Goal: Task Accomplishment & Management: Complete application form

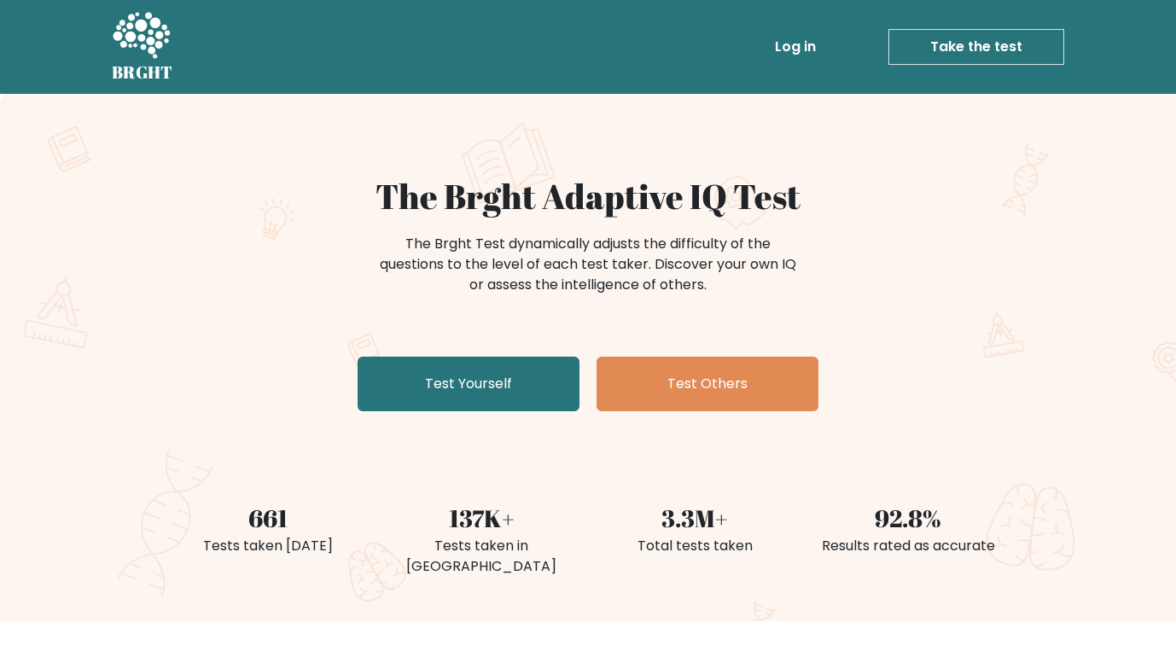
click at [514, 399] on link "Test Yourself" at bounding box center [469, 384] width 222 height 55
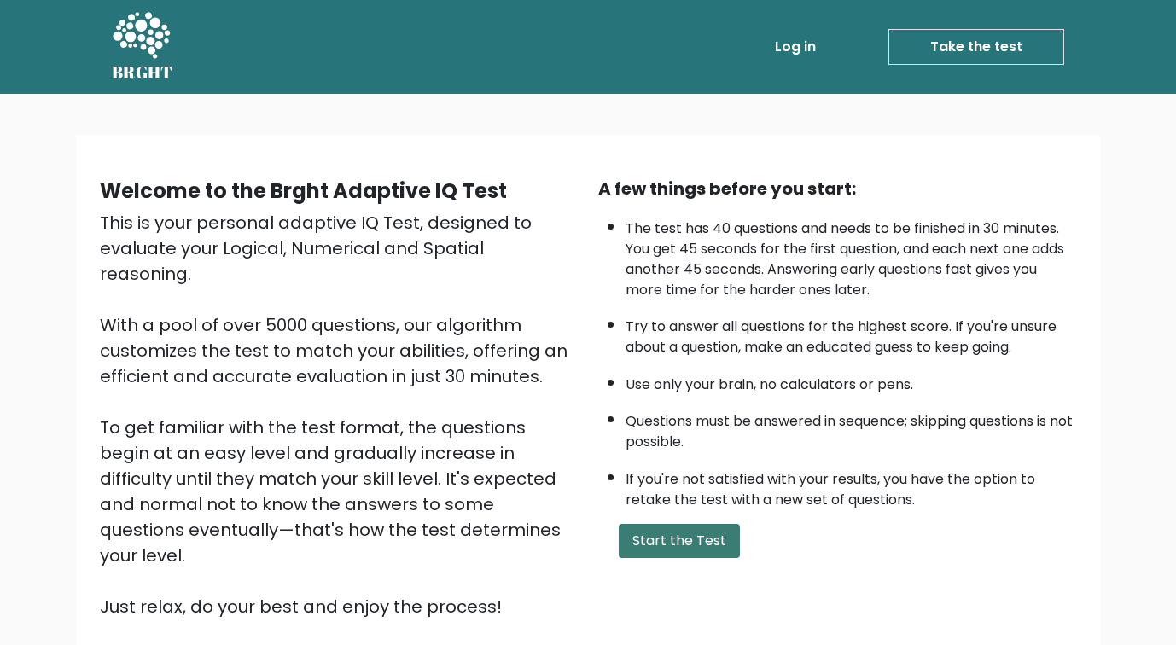
click at [687, 558] on button "Start the Test" at bounding box center [679, 541] width 121 height 34
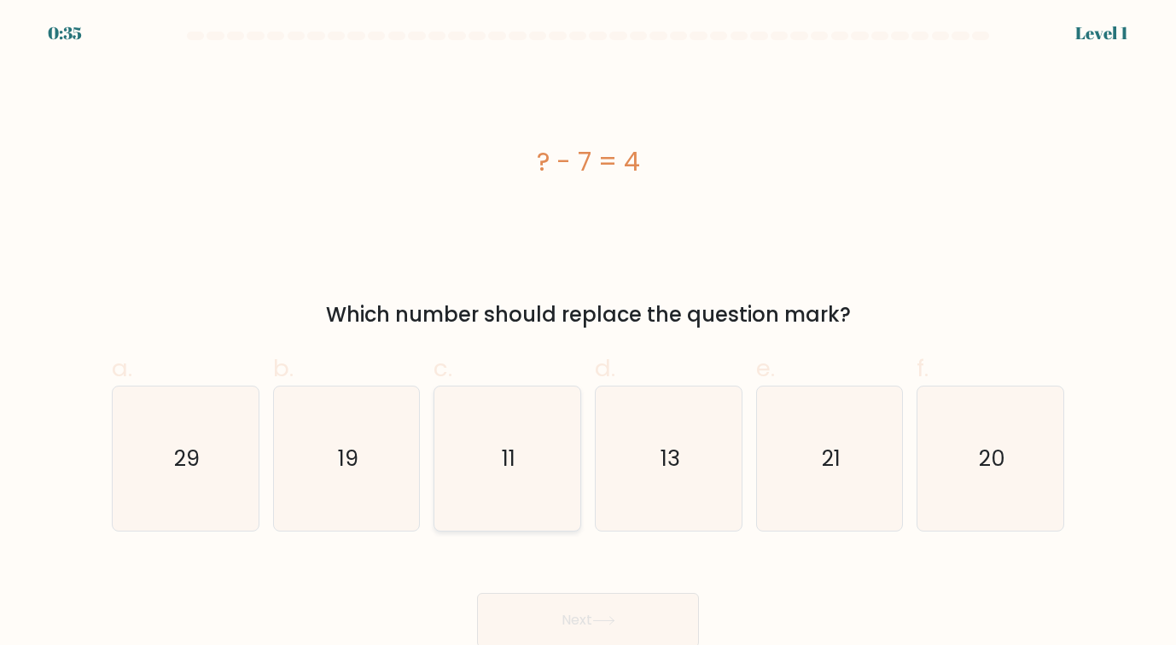
click at [523, 446] on icon "11" at bounding box center [507, 459] width 144 height 144
click at [588, 334] on input "c. 11" at bounding box center [588, 328] width 1 height 11
radio input "true"
click at [574, 617] on button "Next" at bounding box center [588, 620] width 222 height 55
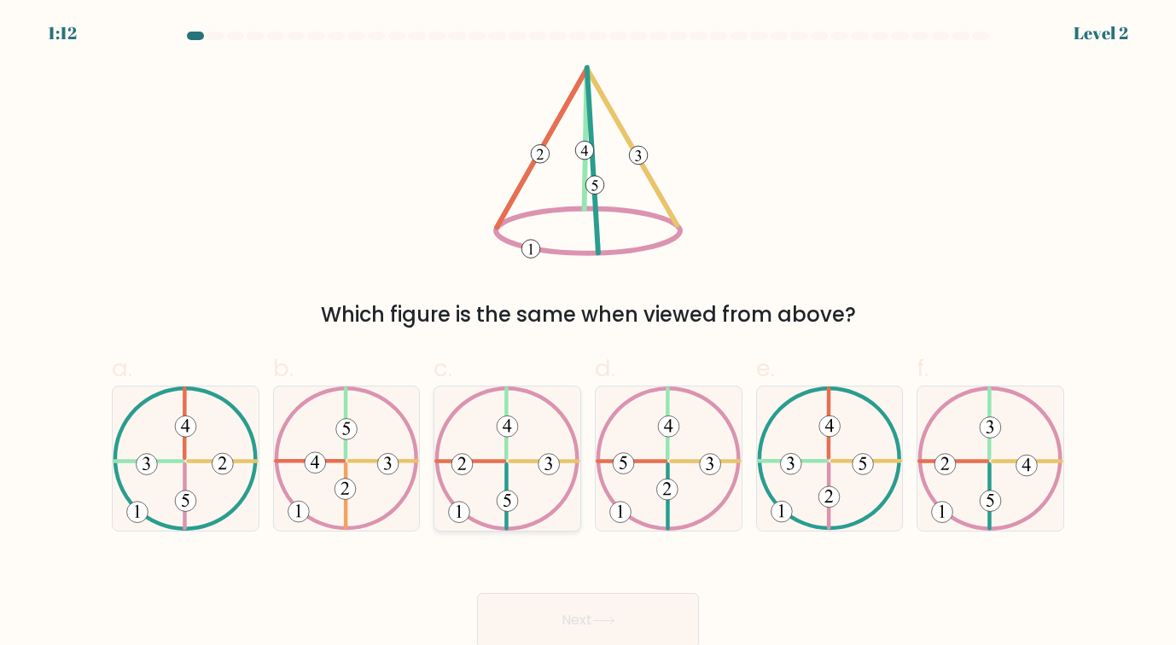
click at [515, 456] on icon at bounding box center [507, 459] width 146 height 144
click at [588, 334] on input "c." at bounding box center [588, 328] width 1 height 11
radio input "true"
click at [580, 609] on button "Next" at bounding box center [588, 620] width 222 height 55
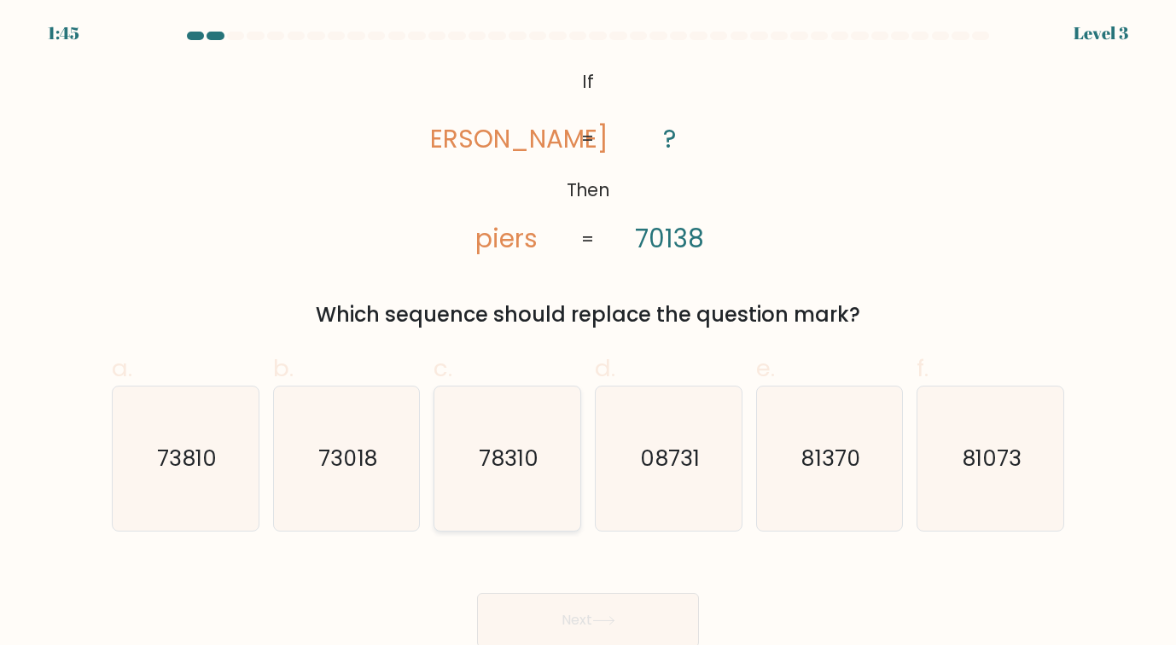
click at [482, 449] on text "78310" at bounding box center [509, 459] width 60 height 30
click at [588, 334] on input "c. 78310" at bounding box center [588, 328] width 1 height 11
radio input "true"
click at [552, 615] on button "Next" at bounding box center [588, 620] width 222 height 55
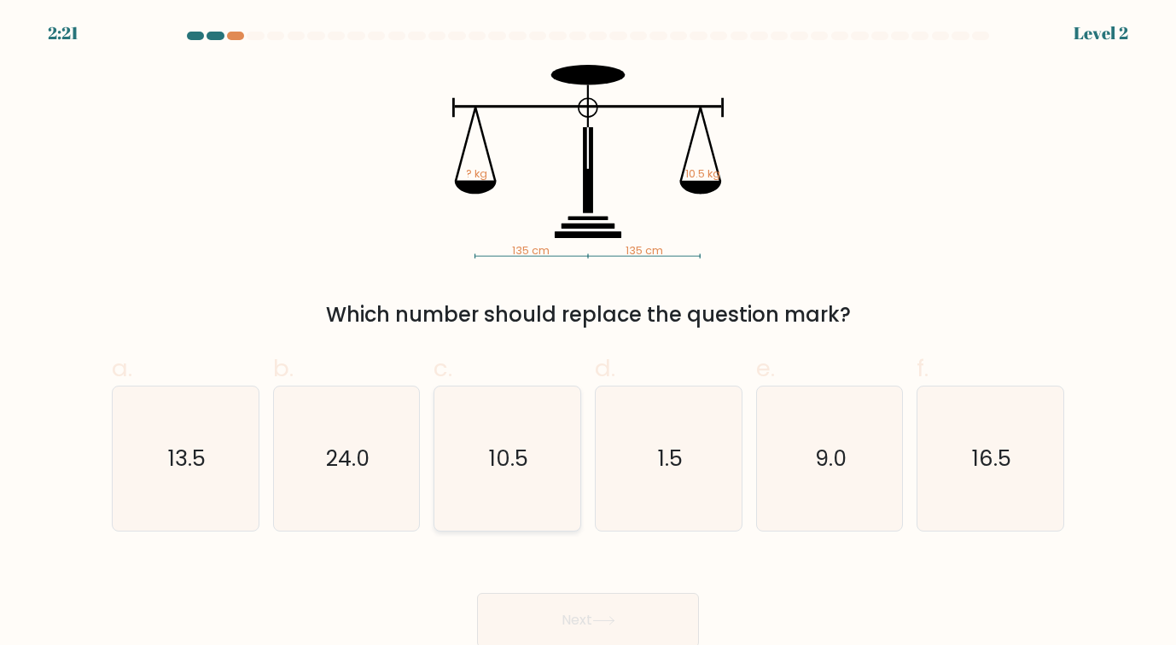
click at [531, 457] on icon "10.5" at bounding box center [507, 459] width 144 height 144
click at [588, 334] on input "c. 10.5" at bounding box center [588, 328] width 1 height 11
radio input "true"
click at [569, 623] on button "Next" at bounding box center [588, 620] width 222 height 55
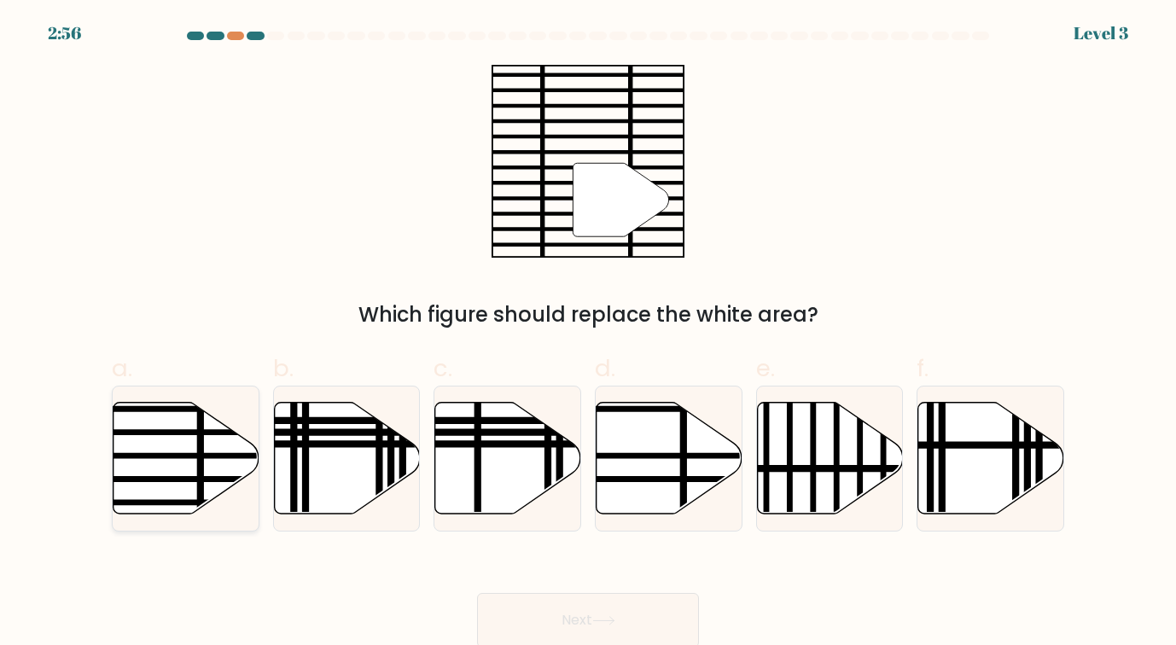
click at [224, 459] on icon at bounding box center [187, 458] width 146 height 112
click at [588, 334] on input "a." at bounding box center [588, 328] width 1 height 11
radio input "true"
click at [588, 615] on button "Next" at bounding box center [588, 620] width 222 height 55
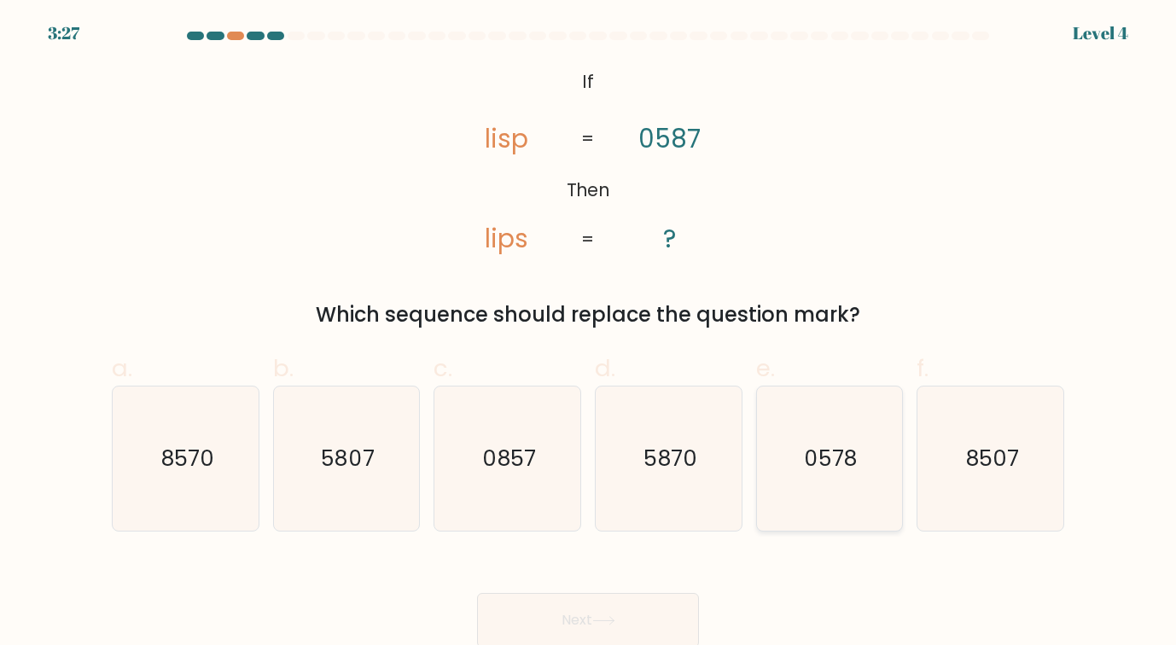
click at [854, 442] on icon "0578" at bounding box center [830, 459] width 144 height 144
click at [589, 334] on input "e. 0578" at bounding box center [588, 328] width 1 height 11
radio input "true"
click at [603, 615] on button "Next" at bounding box center [588, 620] width 222 height 55
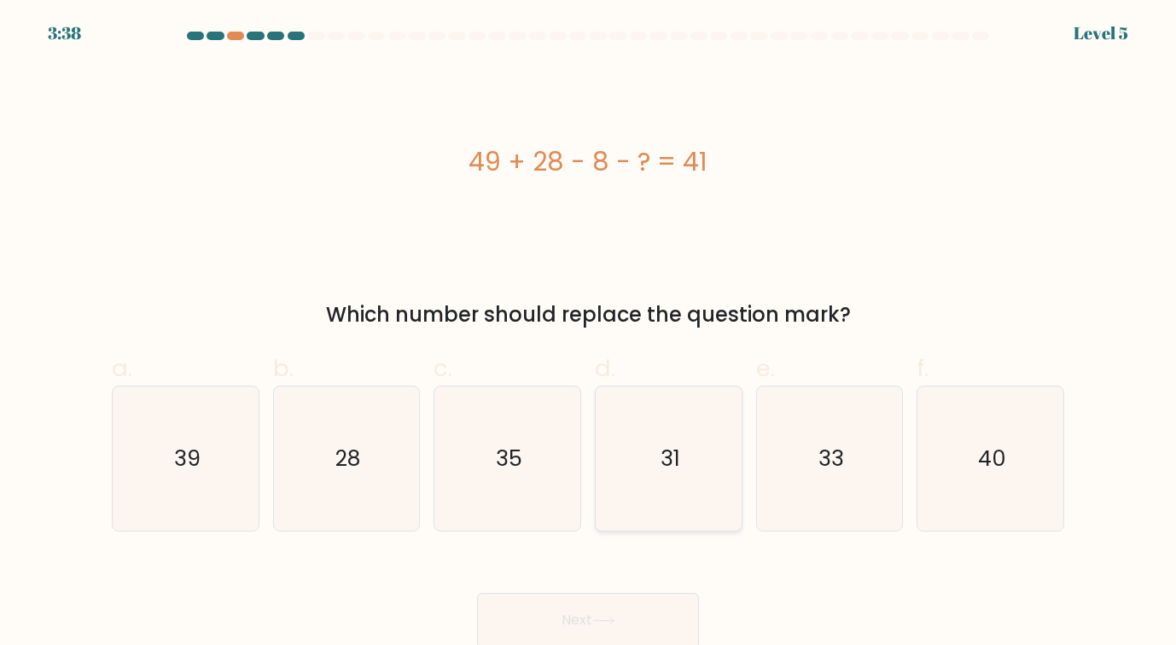
click at [706, 439] on icon "31" at bounding box center [669, 459] width 144 height 144
click at [589, 334] on input "d. 31" at bounding box center [588, 328] width 1 height 11
radio input "true"
click at [621, 608] on button "Next" at bounding box center [588, 620] width 222 height 55
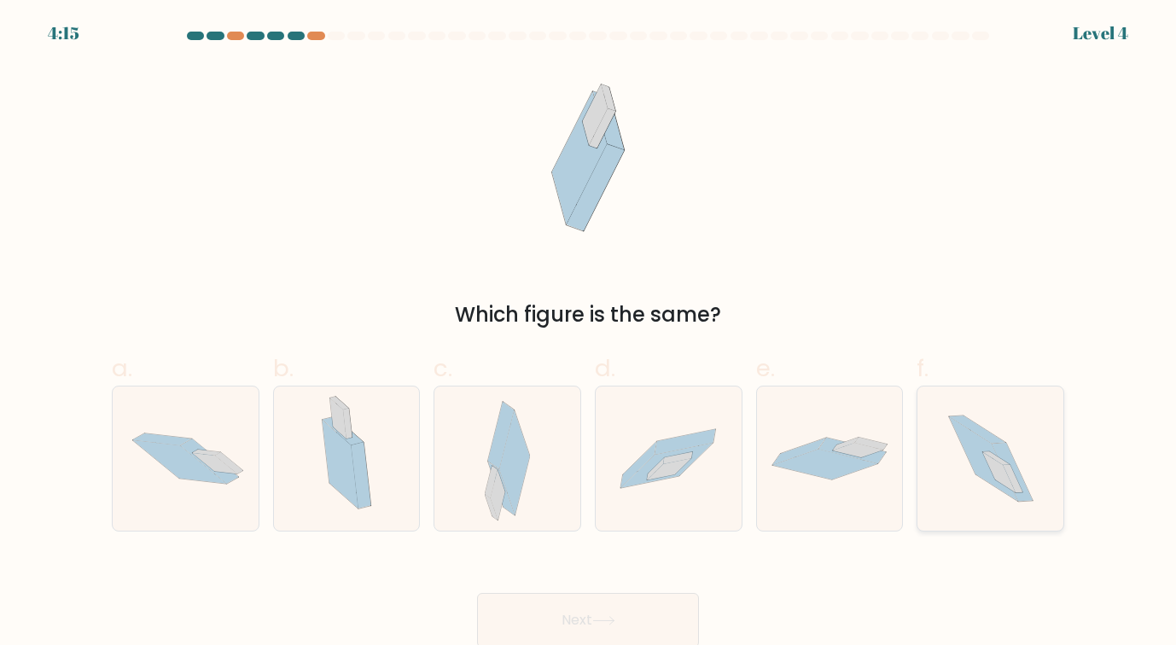
click at [1006, 486] on icon at bounding box center [998, 472] width 33 height 40
click at [589, 334] on input "f." at bounding box center [588, 328] width 1 height 11
radio input "true"
click at [603, 616] on icon at bounding box center [603, 620] width 23 height 9
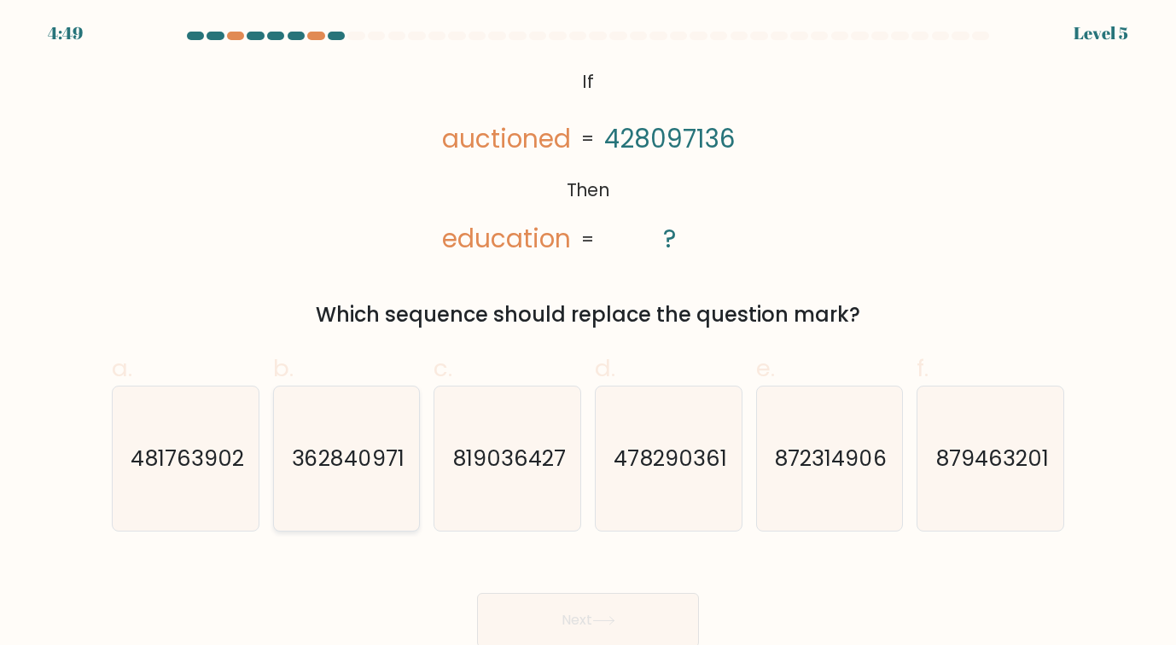
click at [287, 465] on icon "362840971" at bounding box center [347, 459] width 144 height 144
click at [588, 334] on input "b. 362840971" at bounding box center [588, 328] width 1 height 11
radio input "true"
click at [567, 612] on button "Next" at bounding box center [588, 620] width 222 height 55
